Goal: Navigation & Orientation: Find specific page/section

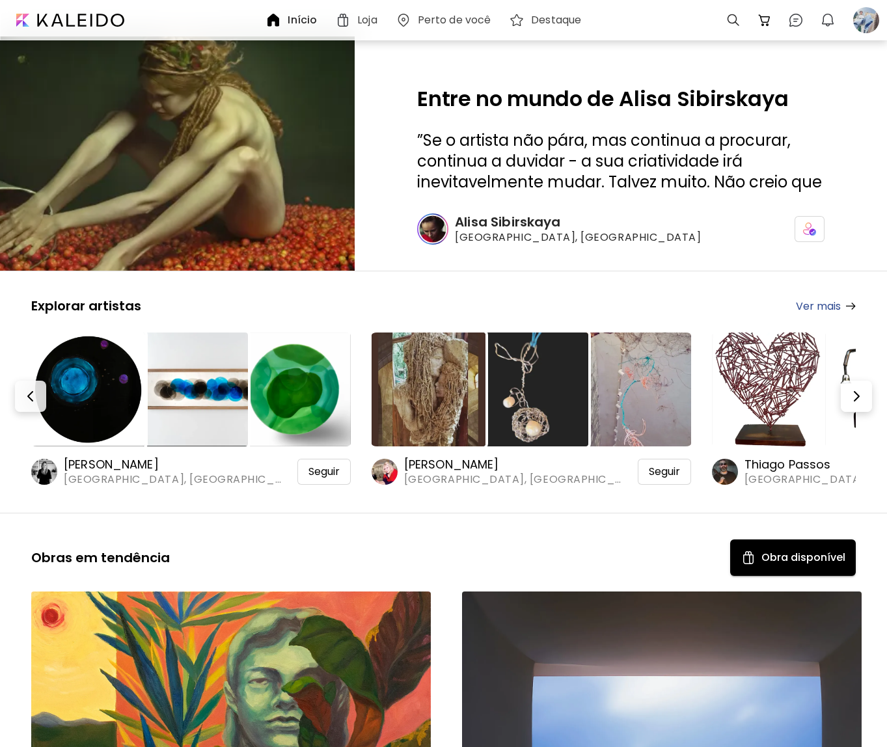
scroll to position [1236, 0]
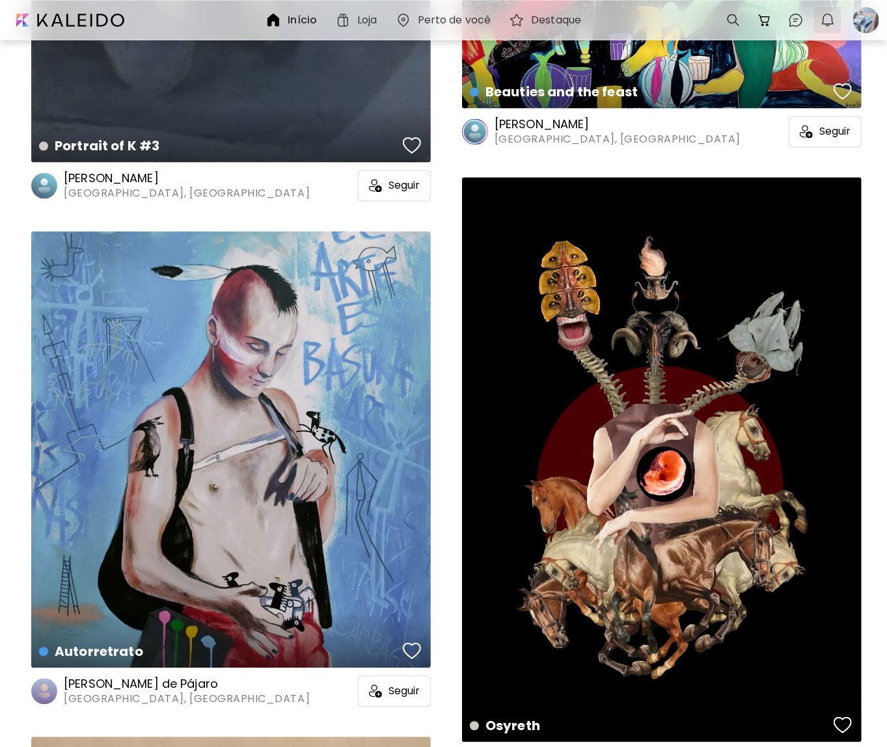
click at [822, 22] on img "button" at bounding box center [828, 20] width 16 height 16
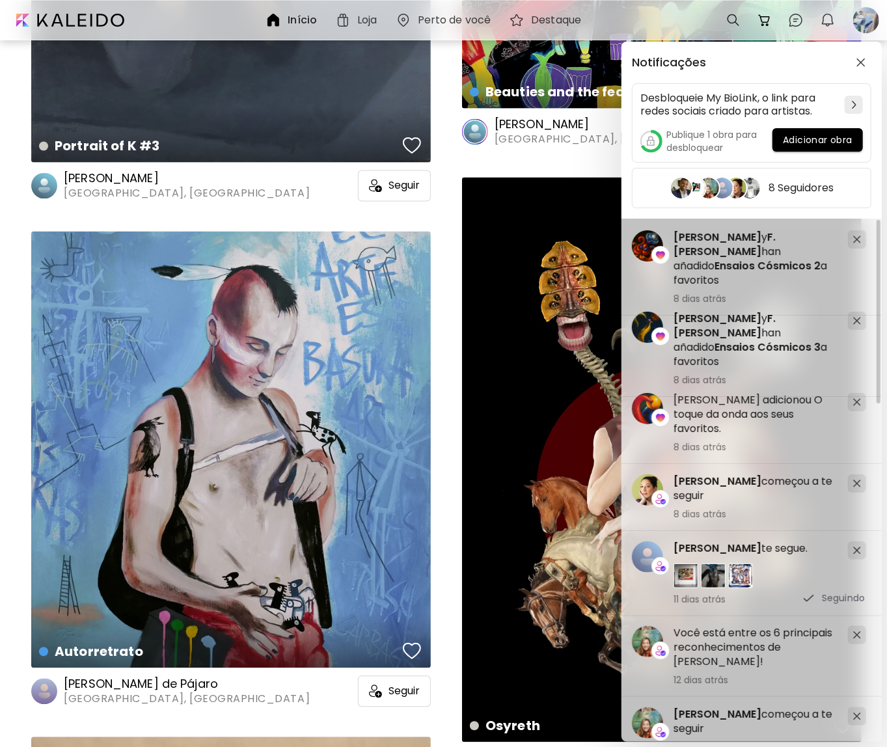
click at [72, 22] on div "Notificações Desbloqueie My BioLink, o link para redes sociais criado para arti…" at bounding box center [443, 373] width 887 height 747
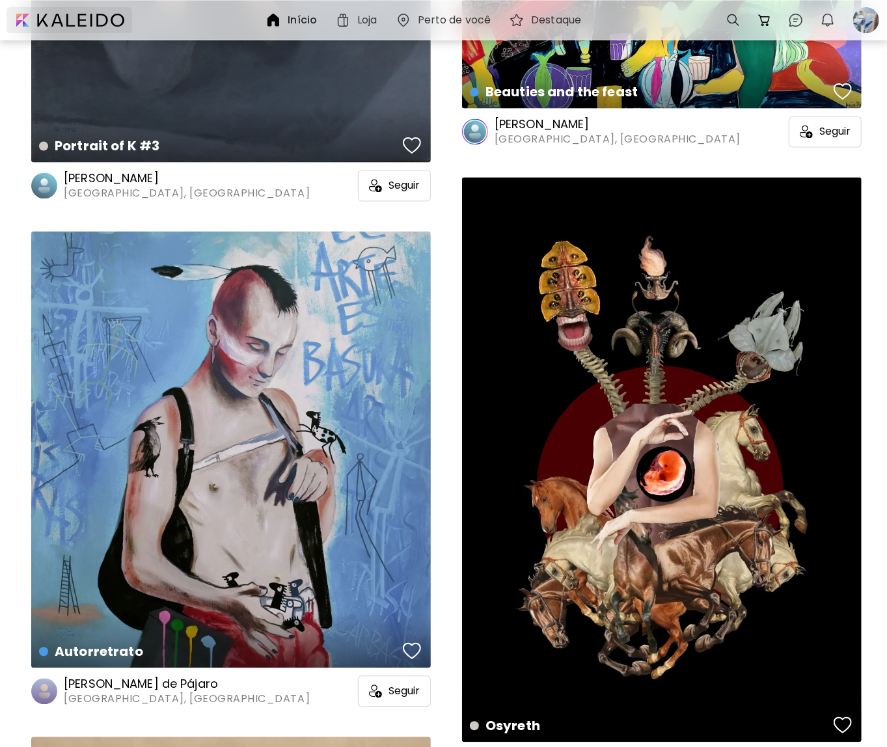
click at [93, 16] on div at bounding box center [70, 20] width 126 height 26
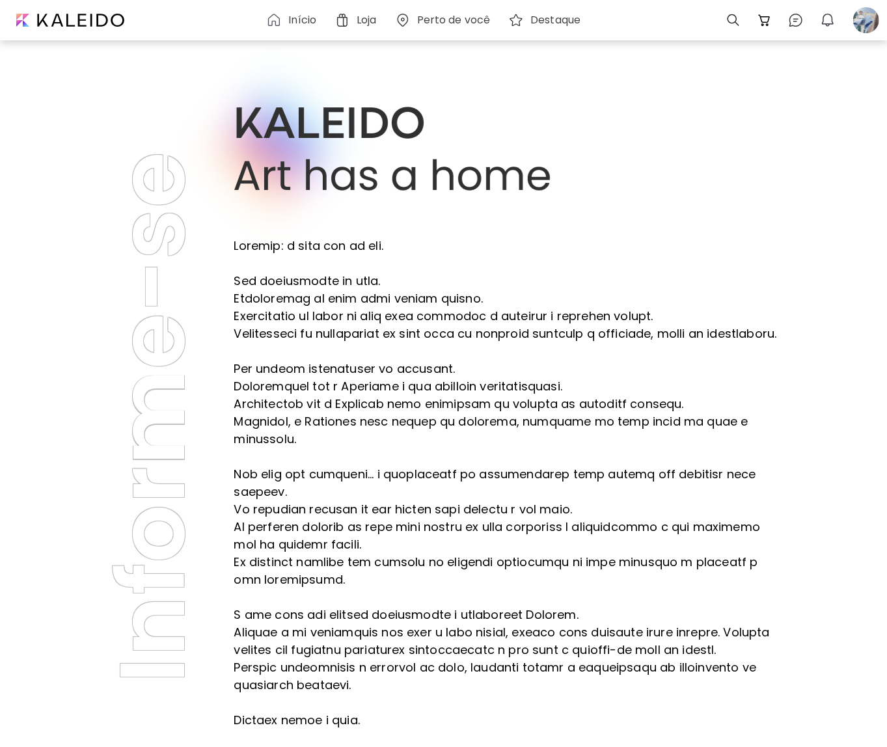
click at [297, 22] on h6 "Início" at bounding box center [302, 20] width 28 height 10
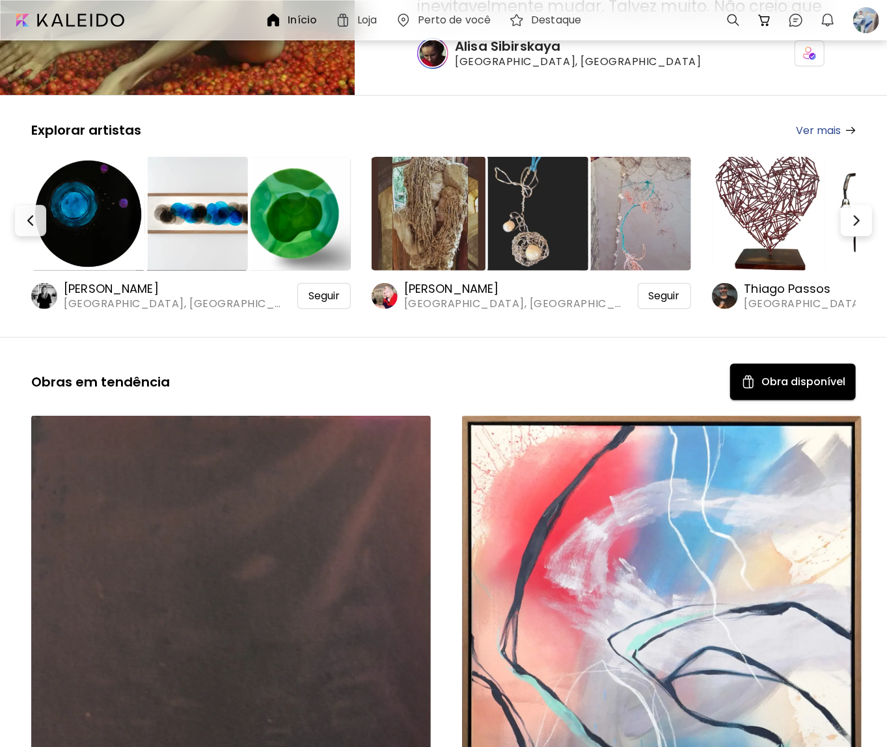
scroll to position [65, 0]
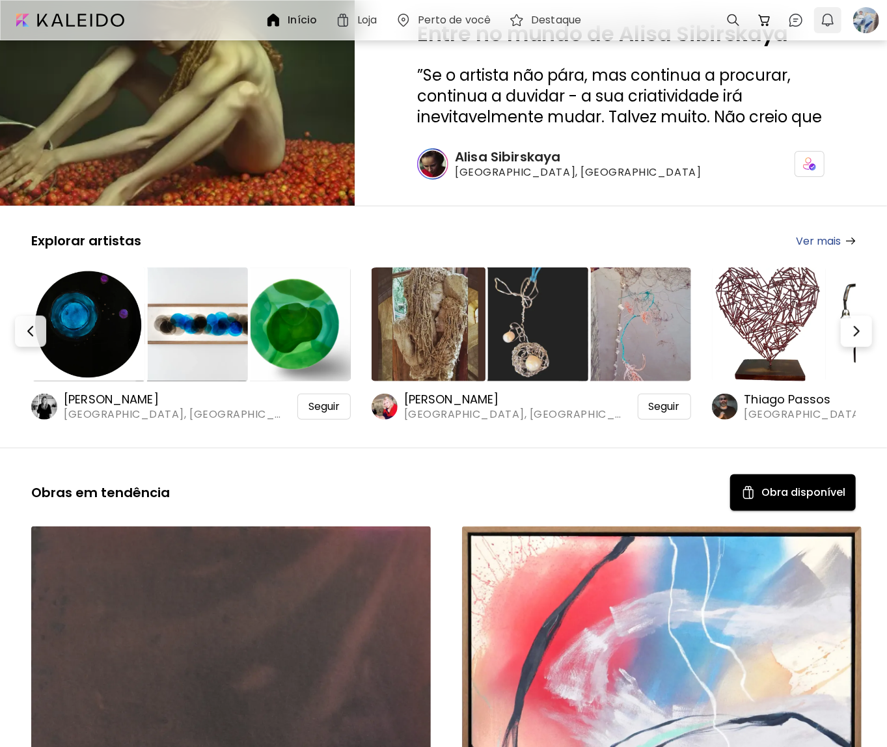
click at [833, 14] on img "button" at bounding box center [828, 20] width 16 height 16
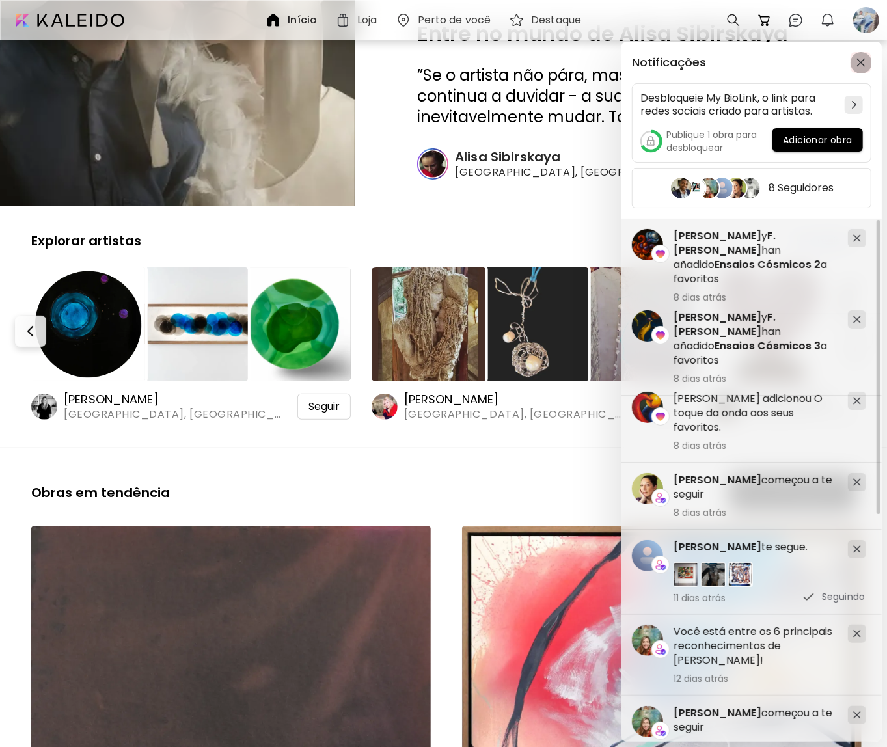
click at [865, 59] on img "button" at bounding box center [860, 62] width 9 height 9
